Goal: Task Accomplishment & Management: Use online tool/utility

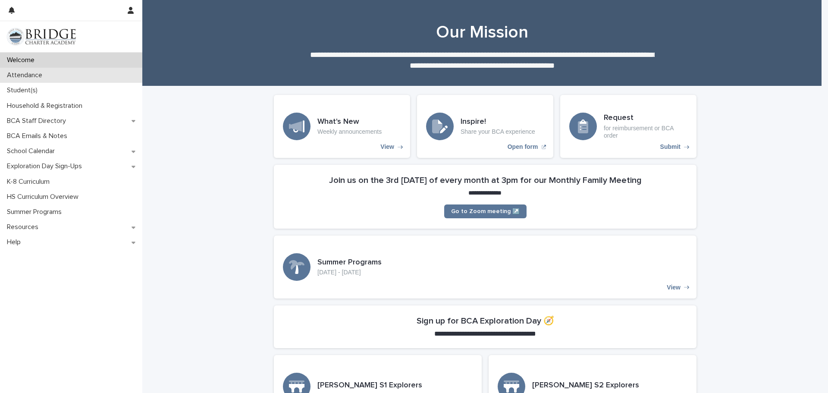
click at [42, 70] on div "Attendance" at bounding box center [71, 75] width 142 height 15
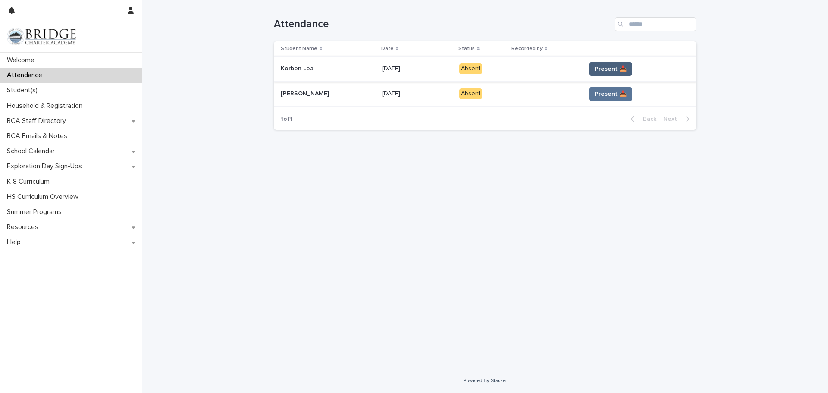
click at [605, 69] on span "Present 📥" at bounding box center [611, 69] width 32 height 9
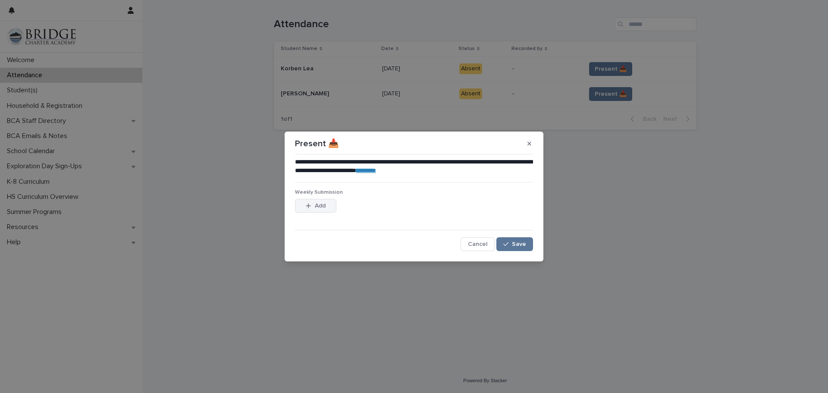
click at [307, 206] on icon "button" at bounding box center [308, 206] width 5 height 6
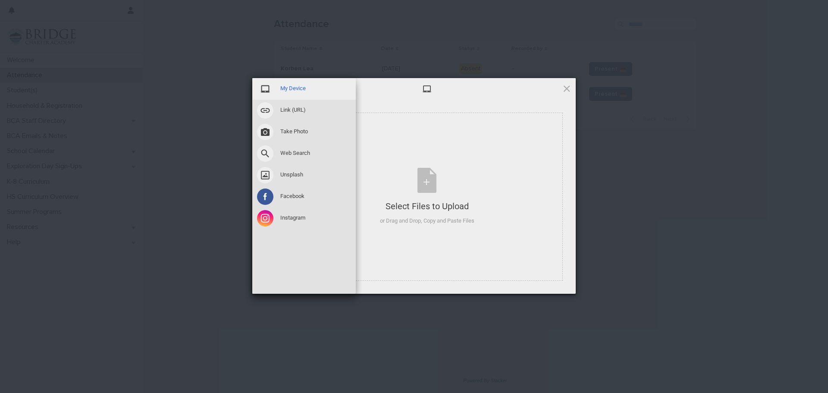
click at [263, 86] on span at bounding box center [265, 89] width 16 height 16
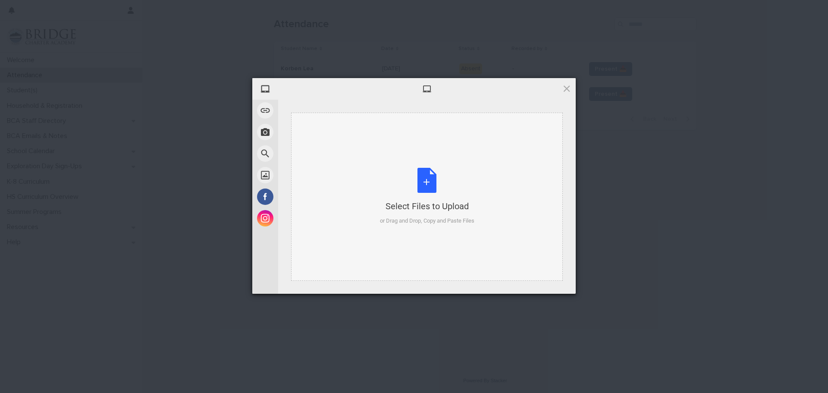
click at [431, 185] on div "Select Files to Upload or Drag and Drop, Copy and Paste Files" at bounding box center [427, 196] width 94 height 57
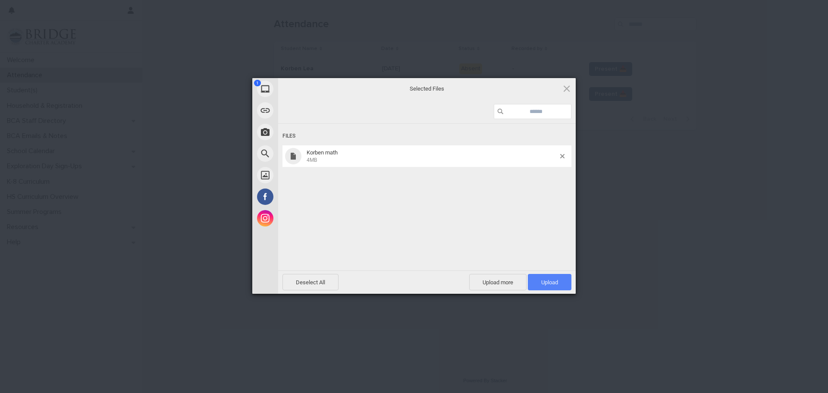
click at [547, 280] on span "Upload 1" at bounding box center [549, 282] width 17 height 6
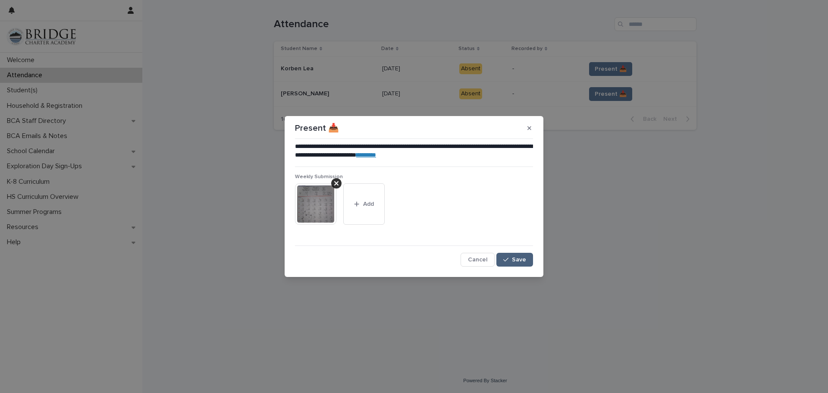
click at [516, 261] on span "Save" at bounding box center [519, 260] width 14 height 6
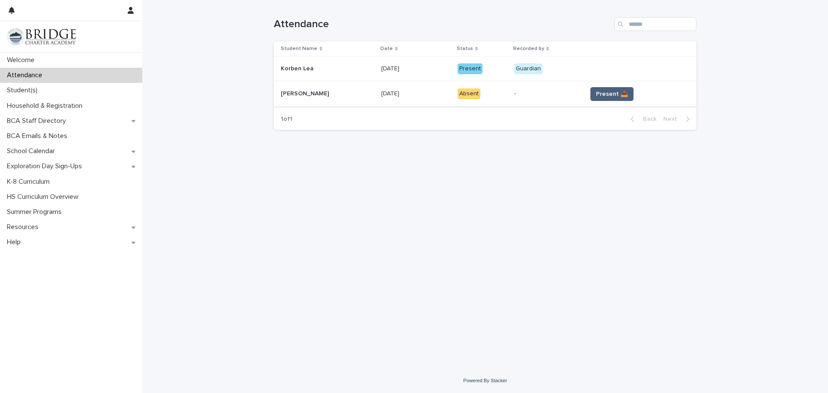
click at [606, 97] on span "Present 📥" at bounding box center [612, 94] width 32 height 9
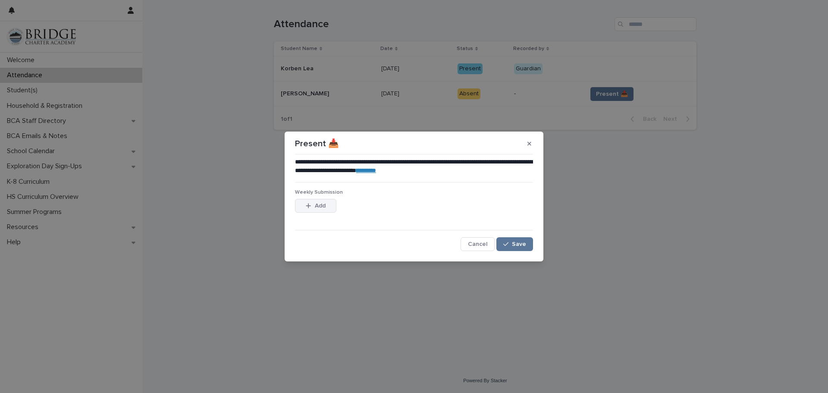
click at [319, 203] on span "Add" at bounding box center [320, 206] width 11 height 6
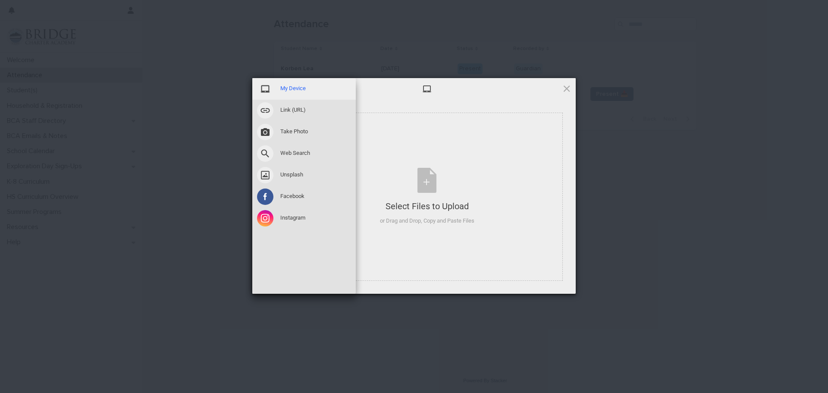
click at [267, 88] on span at bounding box center [265, 89] width 16 height 16
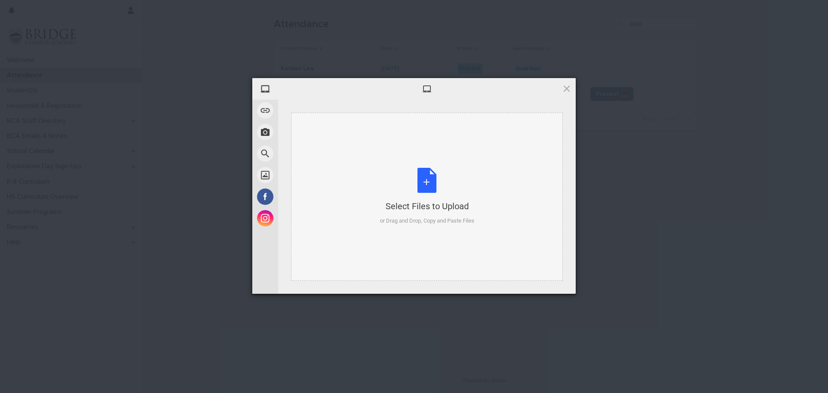
click at [426, 184] on div "Select Files to Upload or Drag and Drop, Copy and Paste Files" at bounding box center [427, 196] width 94 height 57
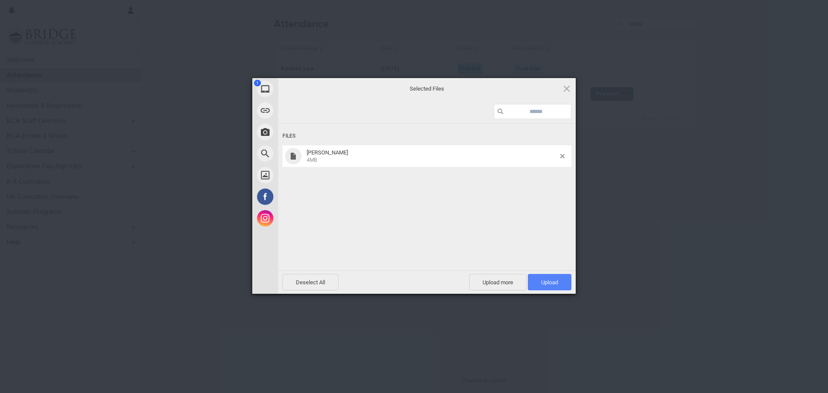
click at [558, 281] on span "Upload 1" at bounding box center [549, 282] width 17 height 6
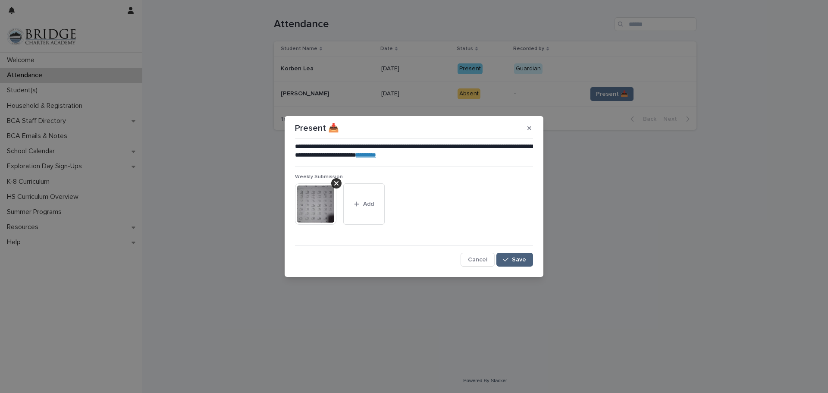
click at [519, 258] on span "Save" at bounding box center [519, 260] width 14 height 6
